Goal: Information Seeking & Learning: Learn about a topic

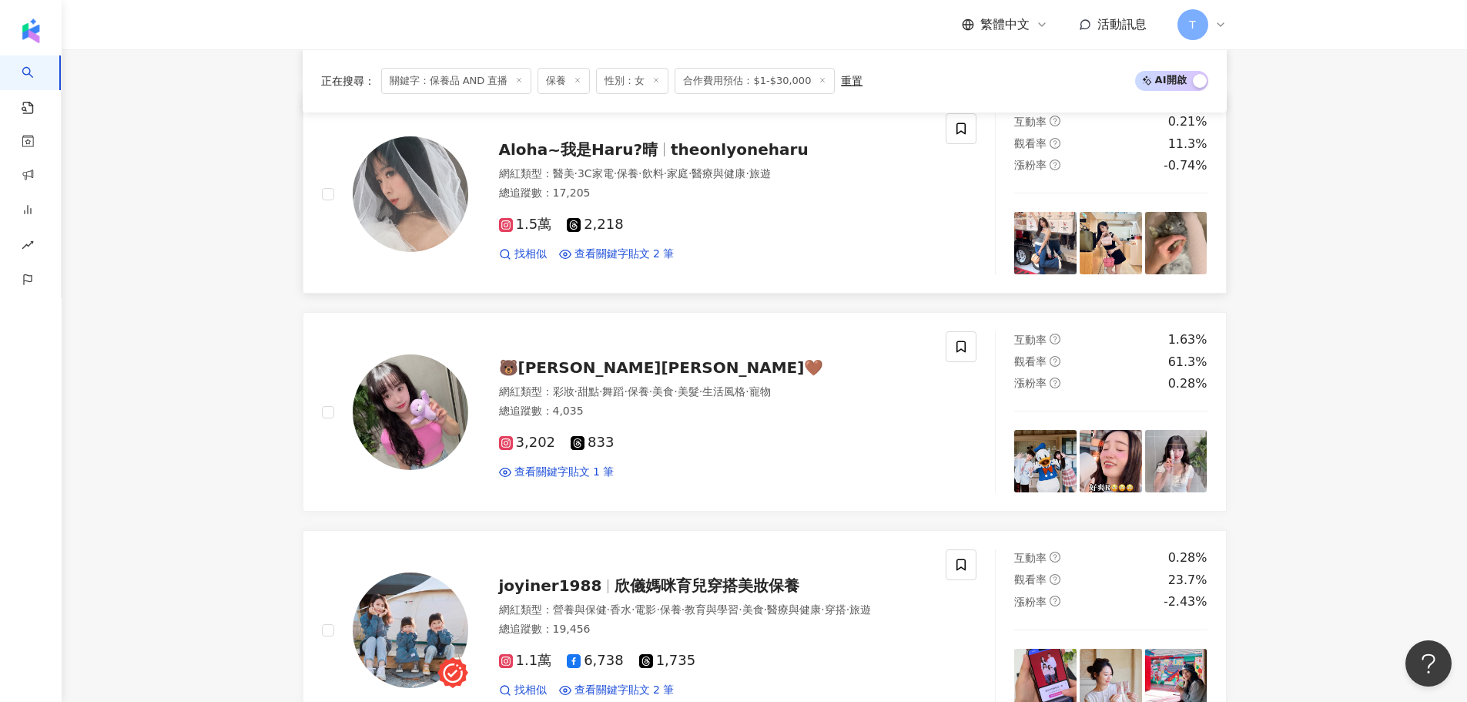
scroll to position [2388, 0]
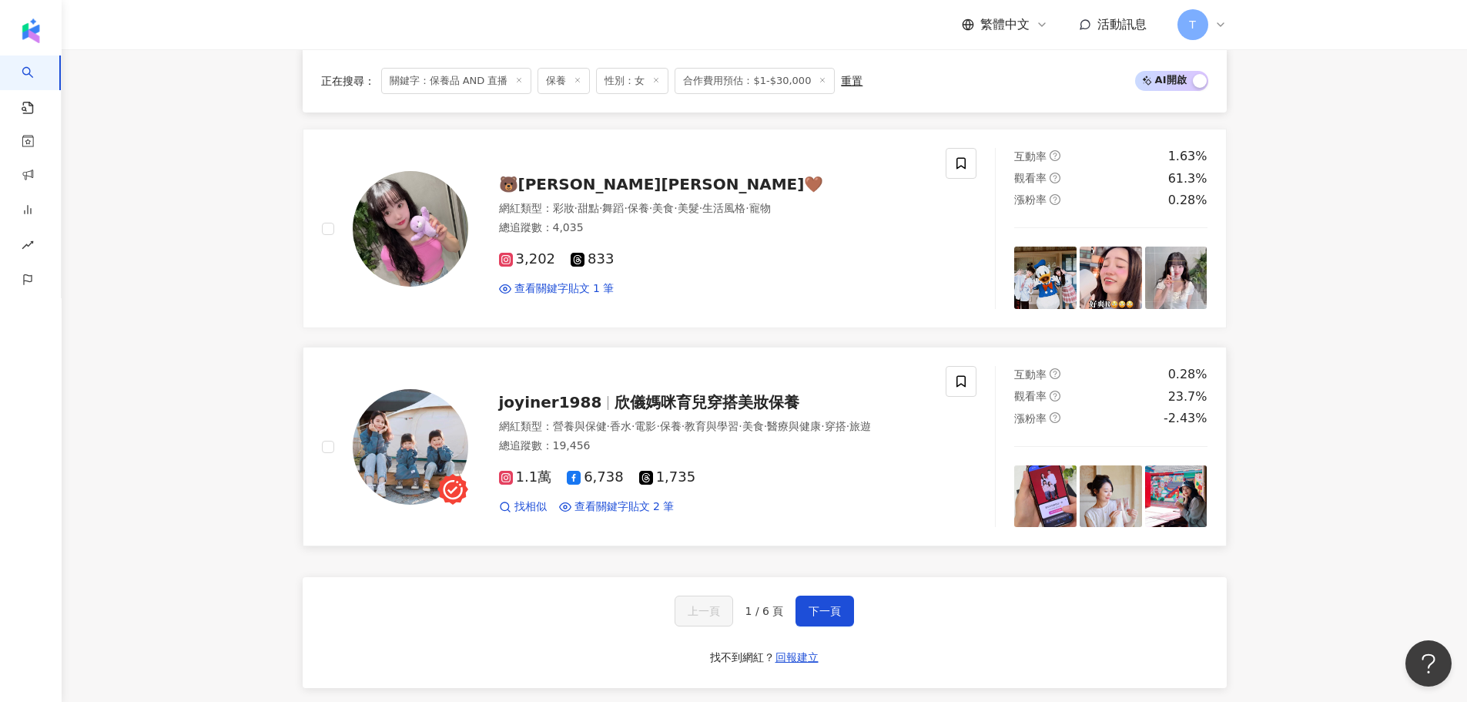
click at [725, 393] on span "欣儀媽咪育兒穿搭美妝保養" at bounding box center [707, 402] width 185 height 18
